Goal: Task Accomplishment & Management: Complete application form

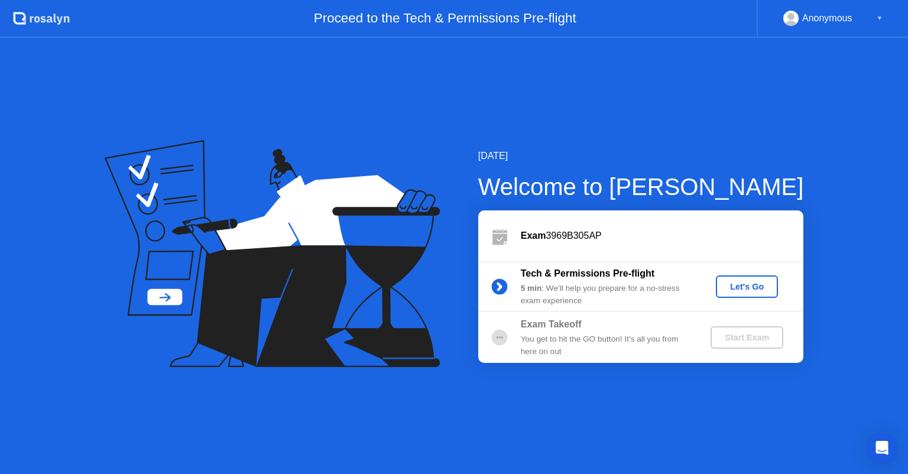
click at [740, 285] on div "Let's Go" at bounding box center [747, 286] width 53 height 9
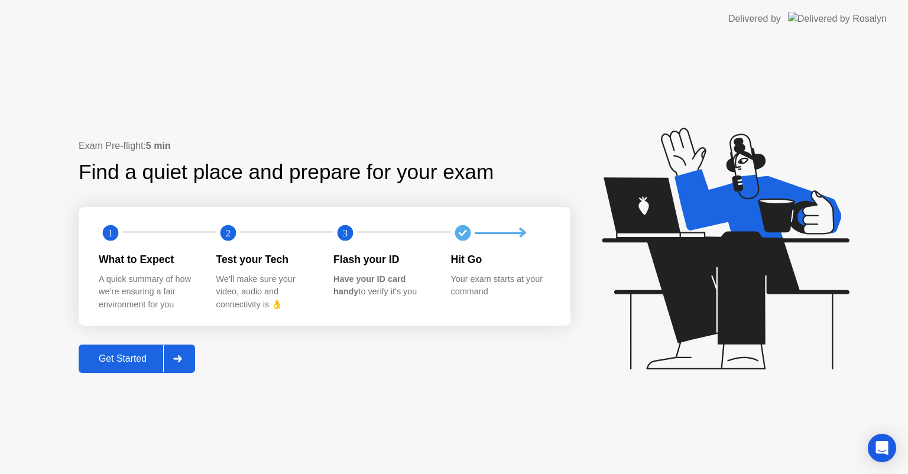
click at [140, 354] on div "Get Started" at bounding box center [122, 359] width 81 height 11
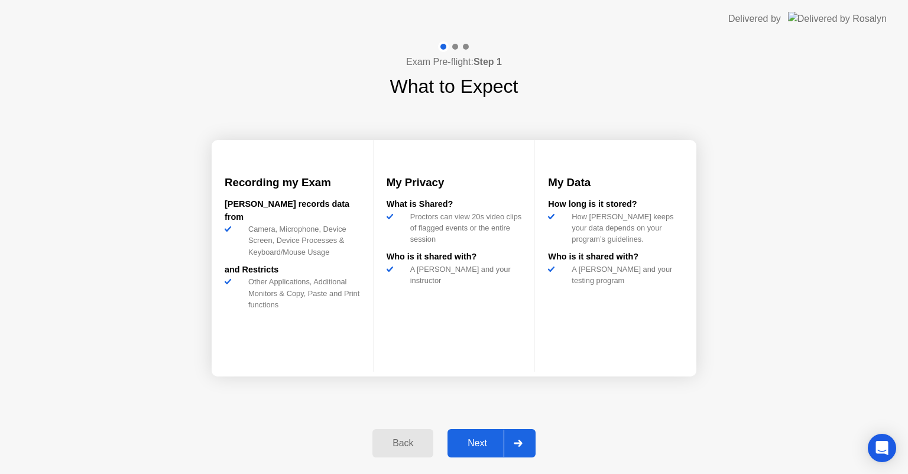
click at [480, 447] on div "Next" at bounding box center [477, 443] width 53 height 11
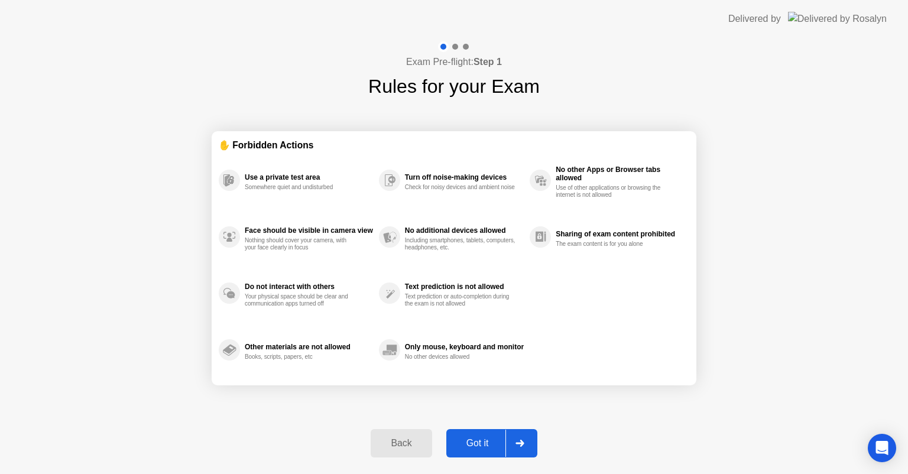
click at [487, 438] on div "Got it" at bounding box center [478, 443] width 56 height 11
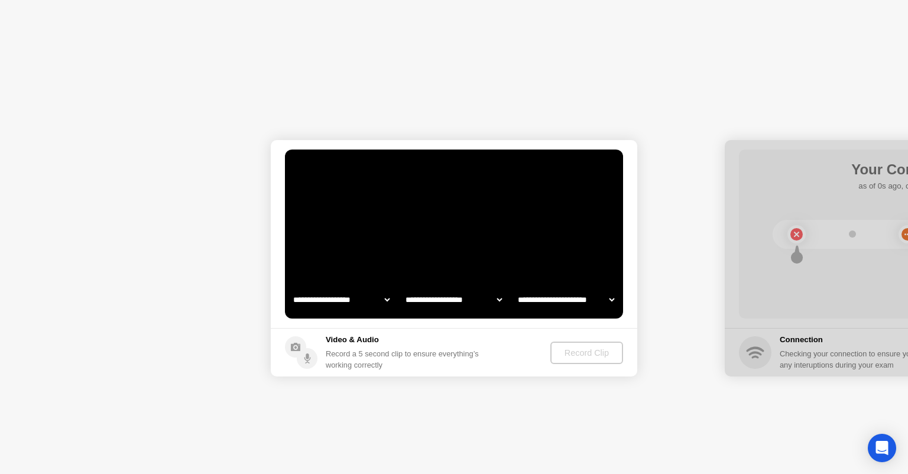
select select "**********"
select select "*******"
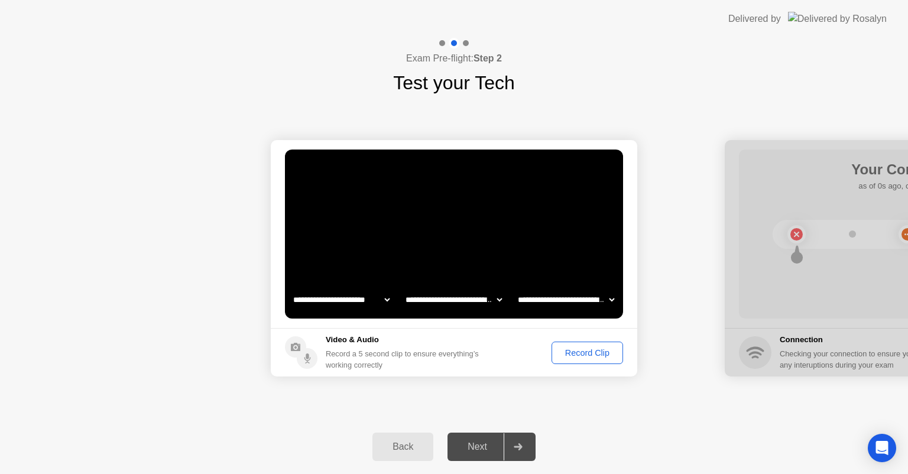
click at [585, 352] on div "Record Clip" at bounding box center [587, 352] width 63 height 9
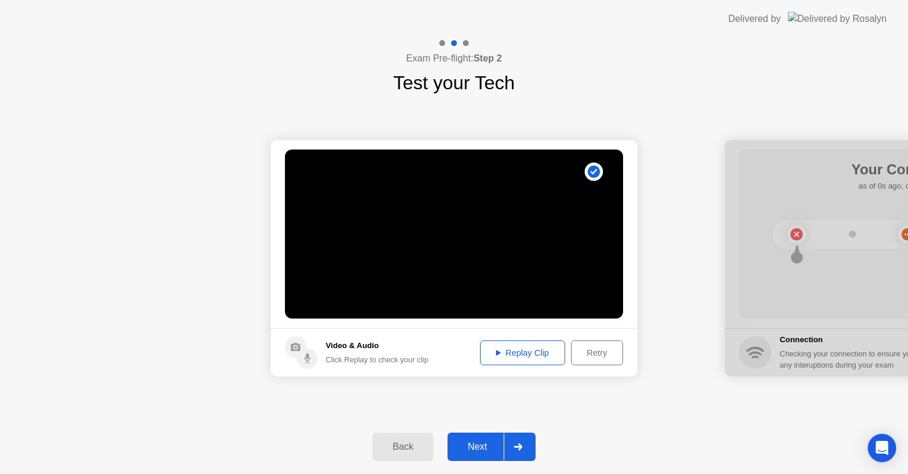
click at [487, 448] on div "Next" at bounding box center [477, 447] width 53 height 11
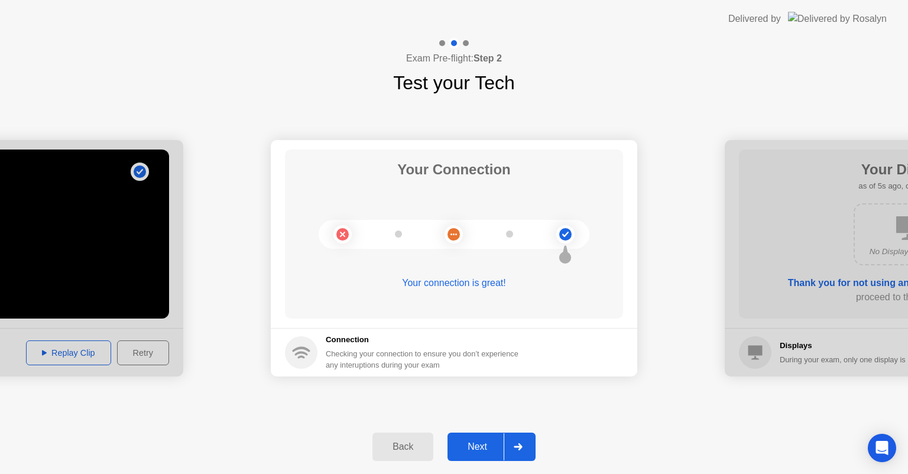
click at [487, 449] on div "Next" at bounding box center [477, 447] width 53 height 11
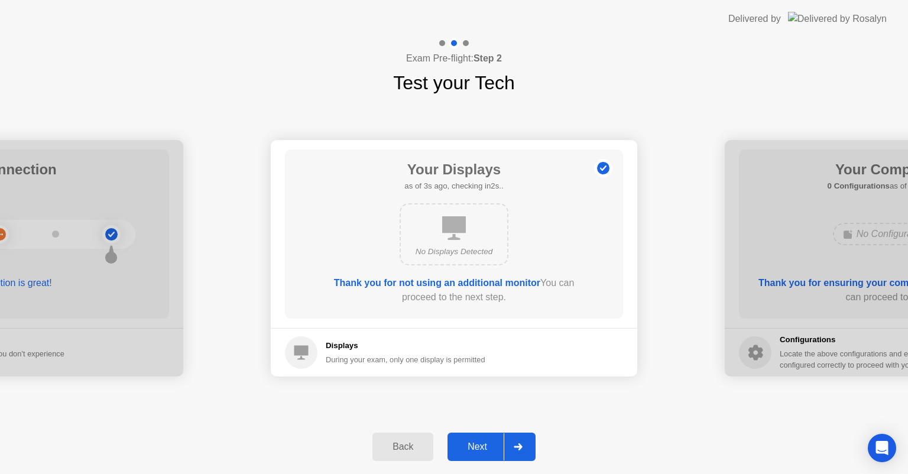
click at [495, 448] on div "Next" at bounding box center [477, 447] width 53 height 11
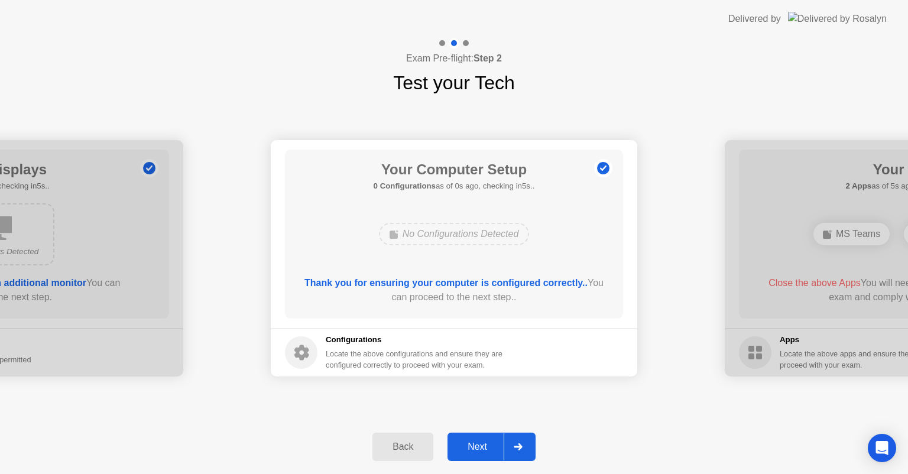
click at [490, 442] on div "Next" at bounding box center [477, 447] width 53 height 11
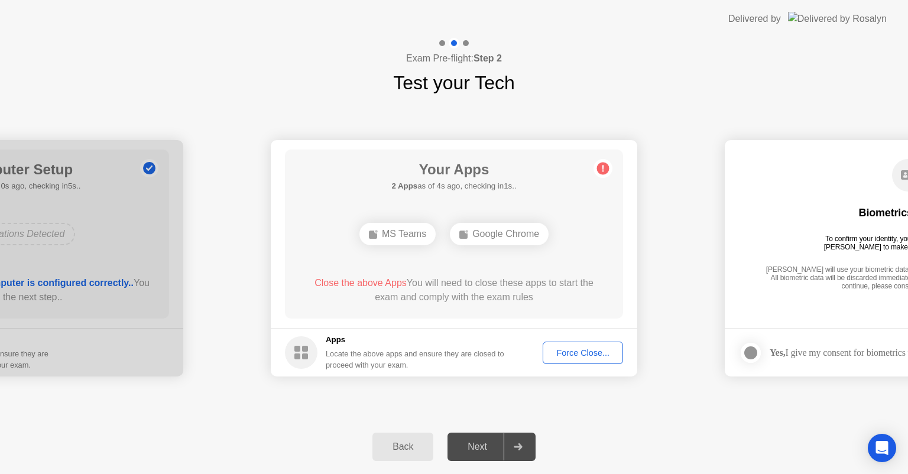
click at [585, 350] on div "Force Close..." at bounding box center [583, 352] width 72 height 9
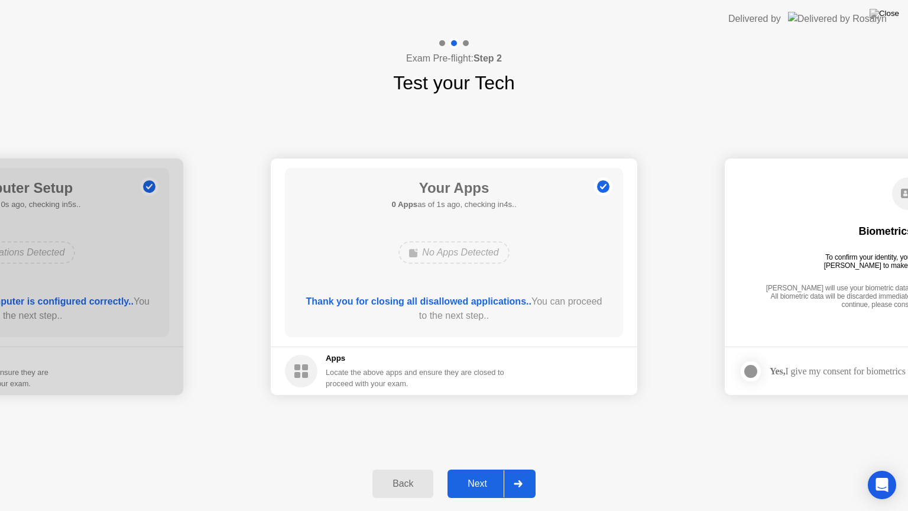
click at [496, 467] on div "Back Next" at bounding box center [454, 484] width 908 height 54
click at [485, 474] on div "Next" at bounding box center [477, 483] width 53 height 11
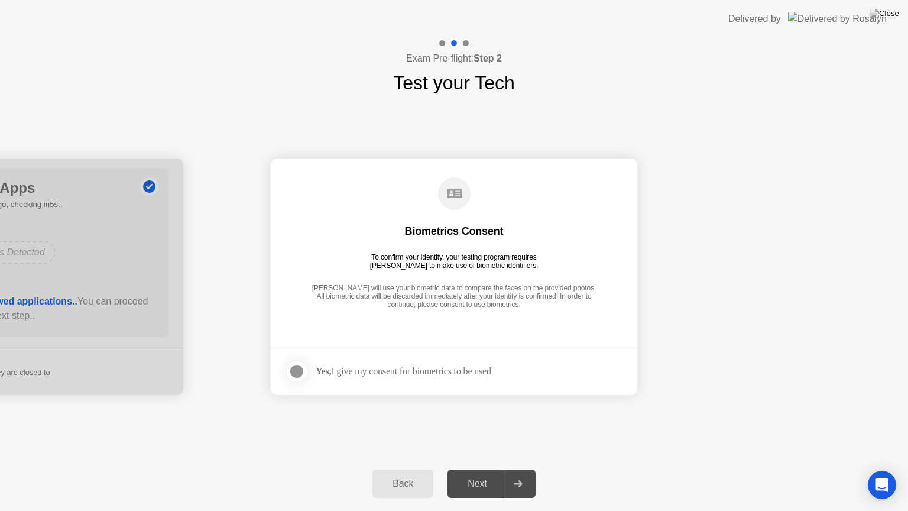
click at [406, 371] on div "Yes, I give my consent for biometrics to be used" at bounding box center [404, 371] width 176 height 11
click at [293, 371] on div at bounding box center [297, 371] width 14 height 14
click at [475, 474] on div "Next" at bounding box center [477, 483] width 53 height 11
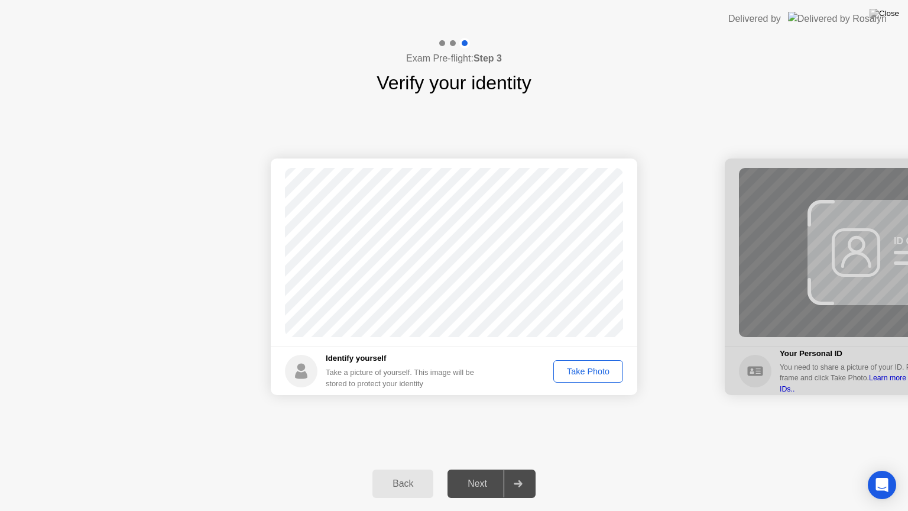
click at [583, 373] on div "Take Photo" at bounding box center [589, 371] width 62 height 9
click at [481, 474] on div "Next" at bounding box center [477, 483] width 53 height 11
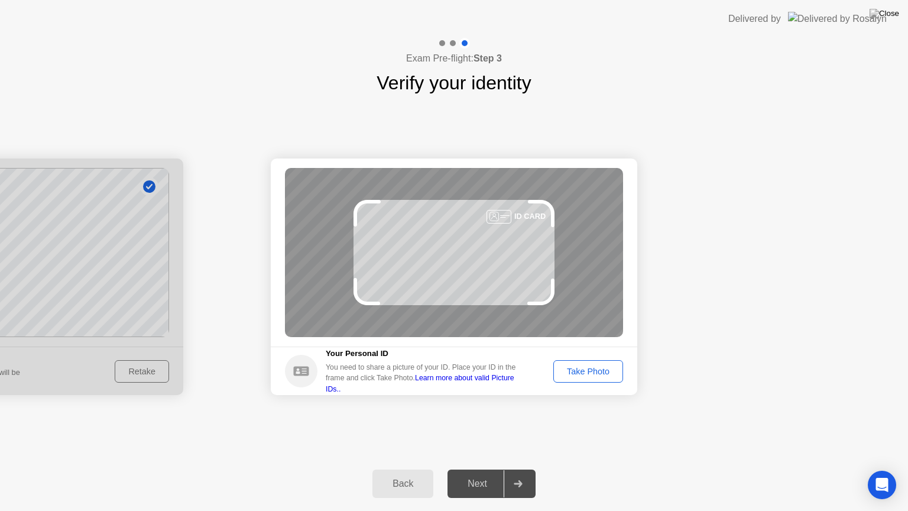
click at [582, 374] on div "Take Photo" at bounding box center [589, 371] width 62 height 9
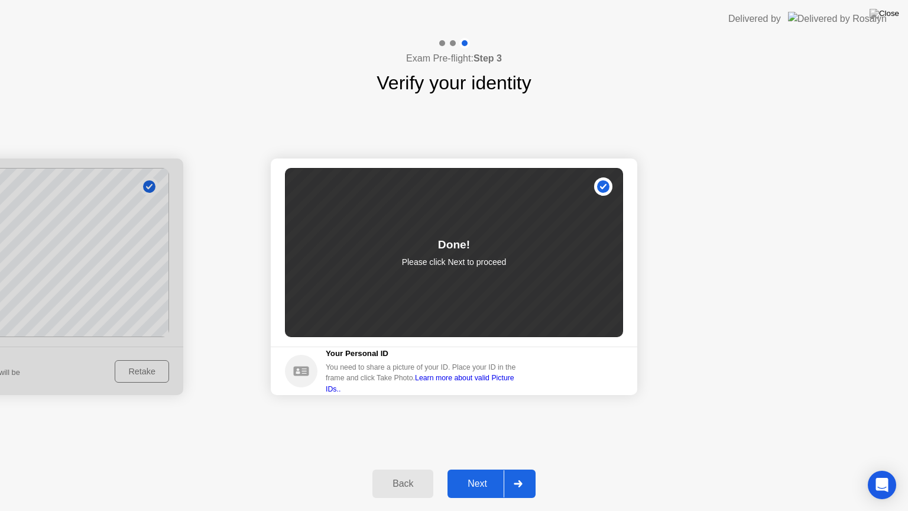
click at [494, 474] on div "Next" at bounding box center [477, 483] width 53 height 11
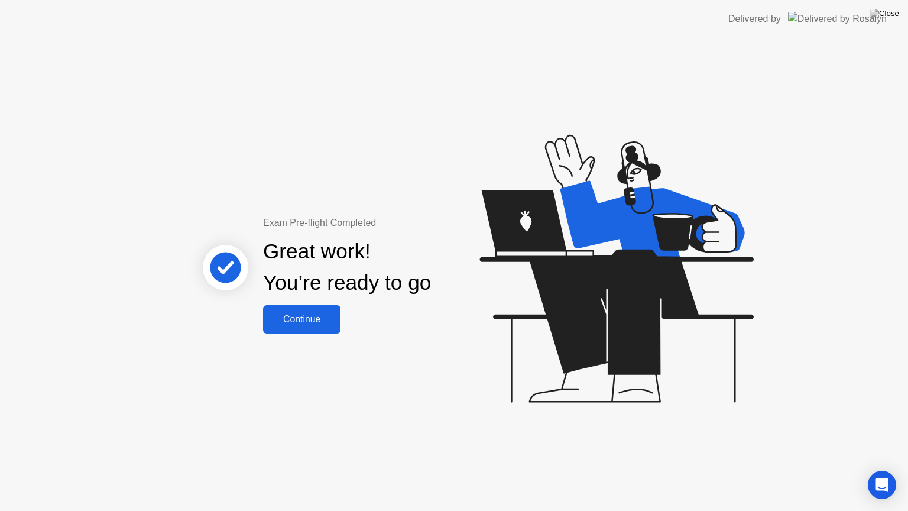
click at [313, 322] on div "Continue" at bounding box center [302, 319] width 70 height 11
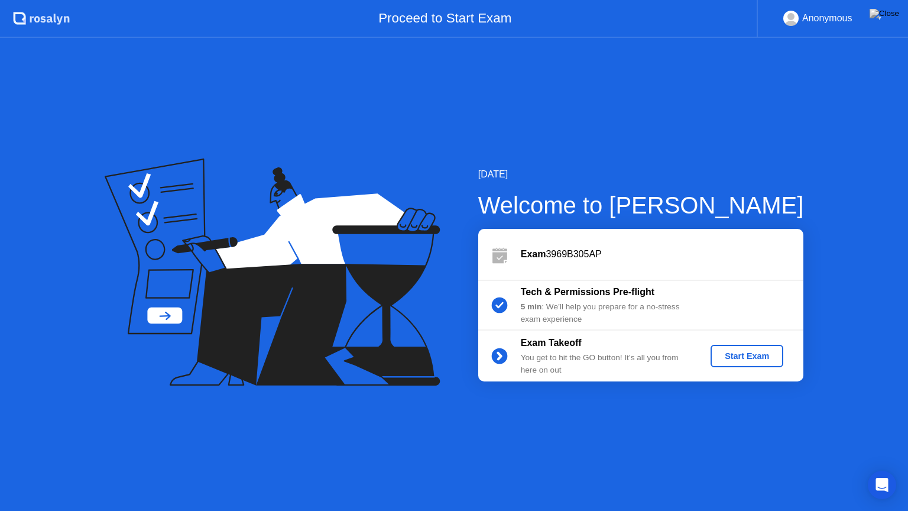
click at [759, 351] on div "Start Exam" at bounding box center [747, 355] width 63 height 9
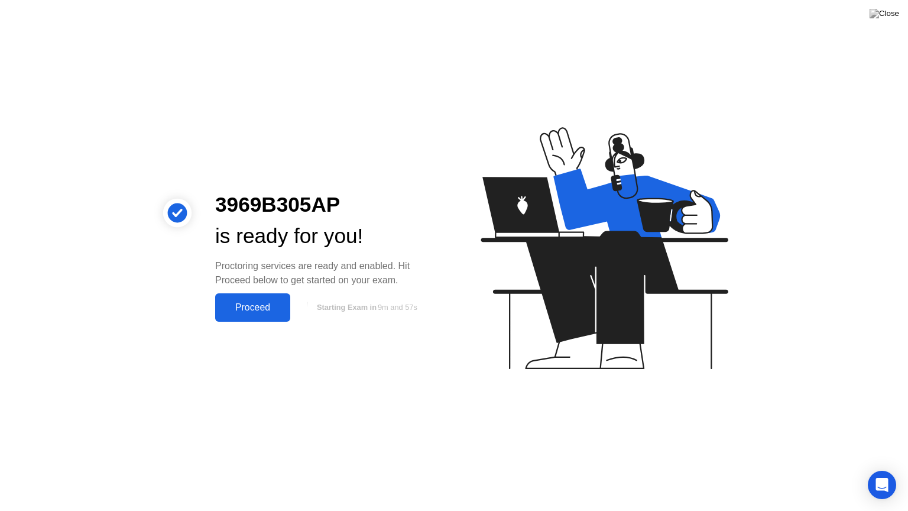
click at [260, 308] on div "Proceed" at bounding box center [253, 307] width 68 height 11
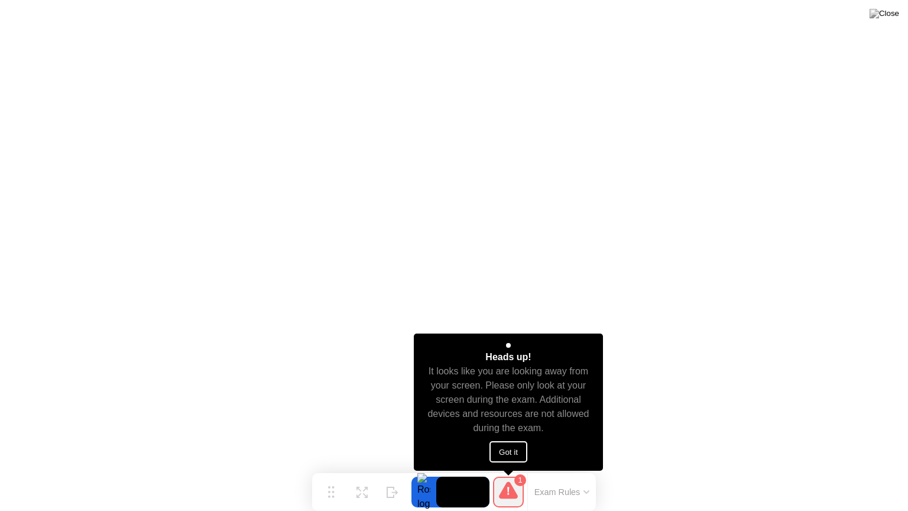
click at [513, 453] on button "Got it" at bounding box center [509, 451] width 38 height 21
